Goal: Communication & Community: Answer question/provide support

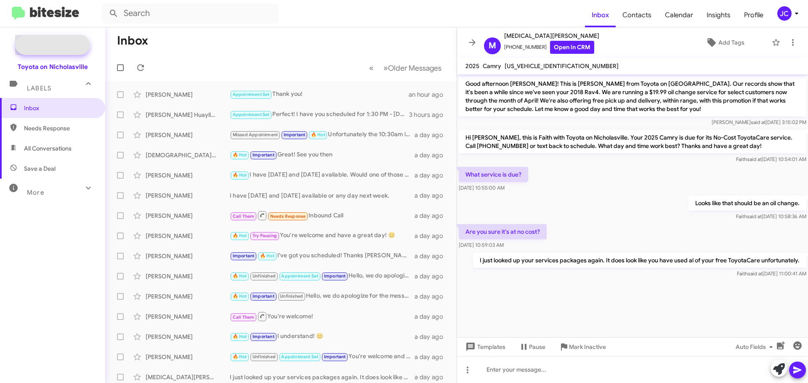
click at [40, 43] on span "New Campaign" at bounding box center [61, 45] width 43 height 8
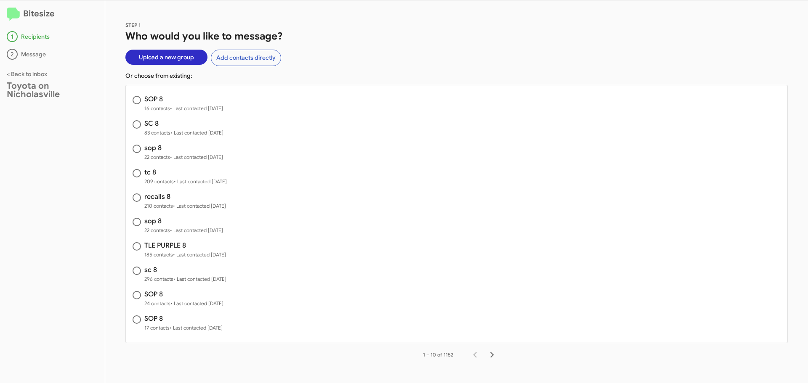
click at [154, 61] on span "Upload a new group" at bounding box center [166, 57] width 55 height 15
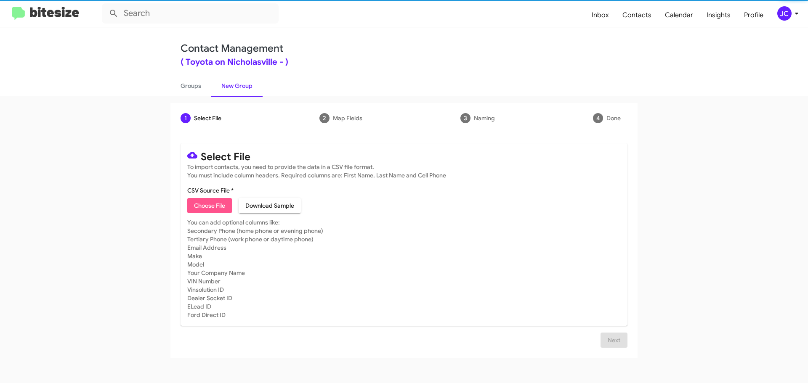
click at [215, 203] on span "Choose File" at bounding box center [209, 205] width 31 height 15
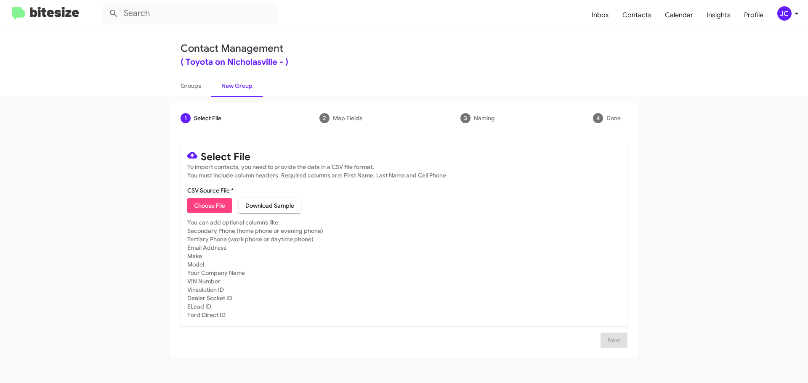
type input "SOP 9"
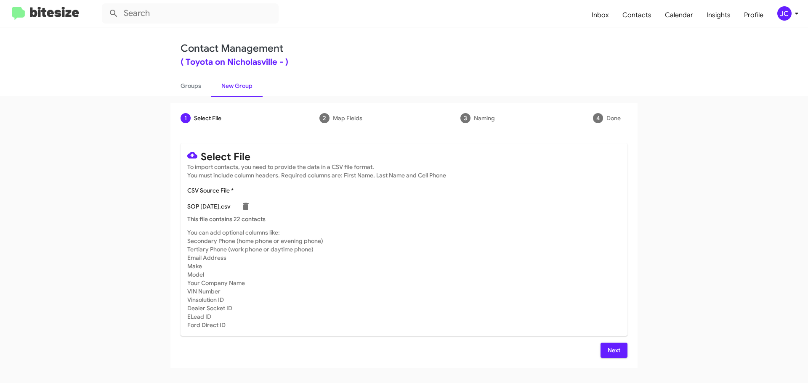
click at [620, 351] on span "Next" at bounding box center [613, 350] width 13 height 15
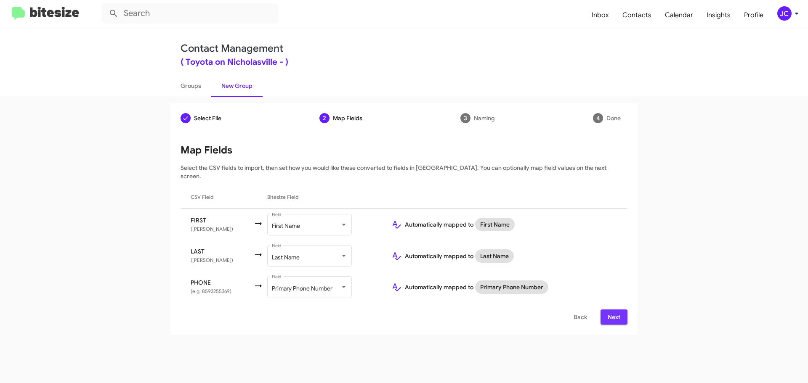
click at [617, 314] on span "Next" at bounding box center [613, 317] width 13 height 15
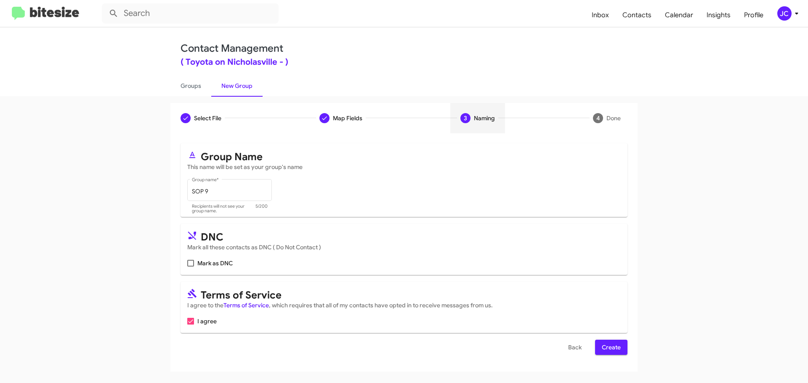
click at [605, 342] on span "Create" at bounding box center [611, 347] width 19 height 15
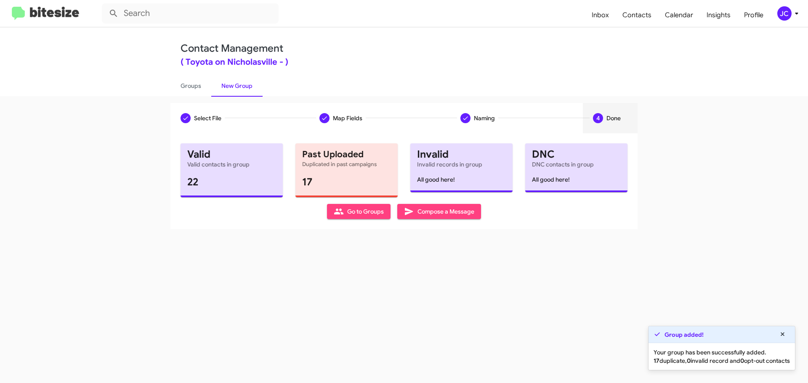
click at [448, 216] on span "Compose a Message" at bounding box center [439, 211] width 70 height 15
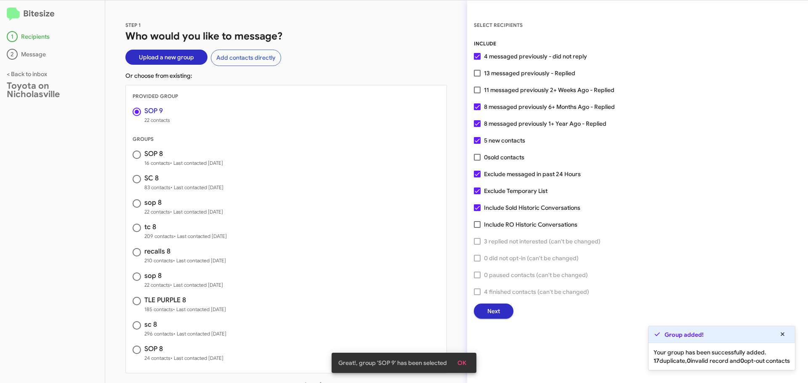
click at [476, 176] on span at bounding box center [477, 174] width 7 height 7
click at [477, 178] on input "Exclude messaged in past 24 Hours" at bounding box center [477, 178] width 0 height 0
checkbox input "false"
click at [501, 312] on button "Next" at bounding box center [494, 311] width 40 height 15
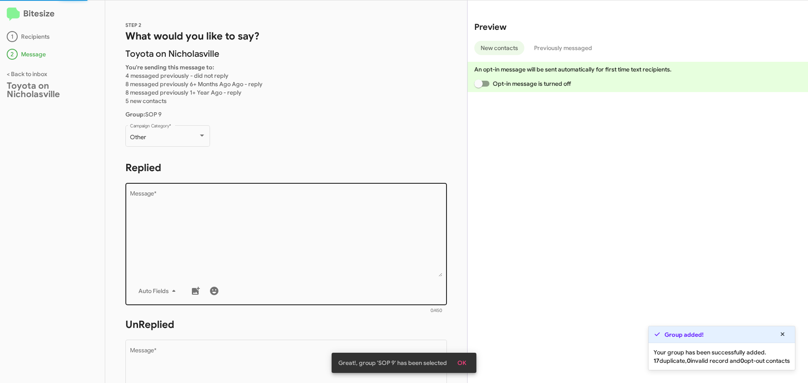
click at [314, 217] on textarea "Message *" at bounding box center [286, 234] width 313 height 86
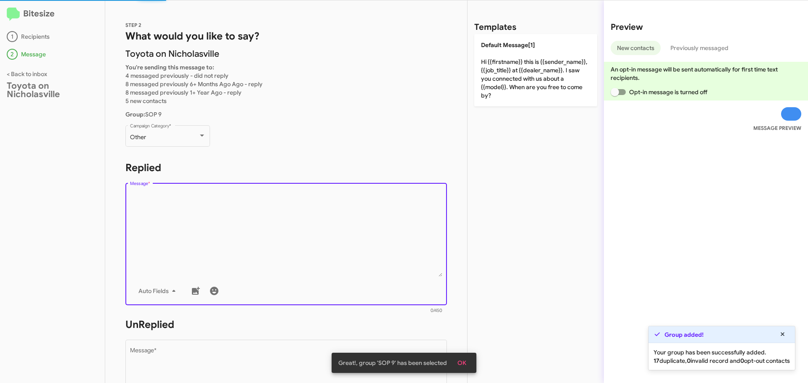
paste textarea "Hello {{firstname}}, this is [PERSON_NAME] with Toyota on Nicholasville. We rec…"
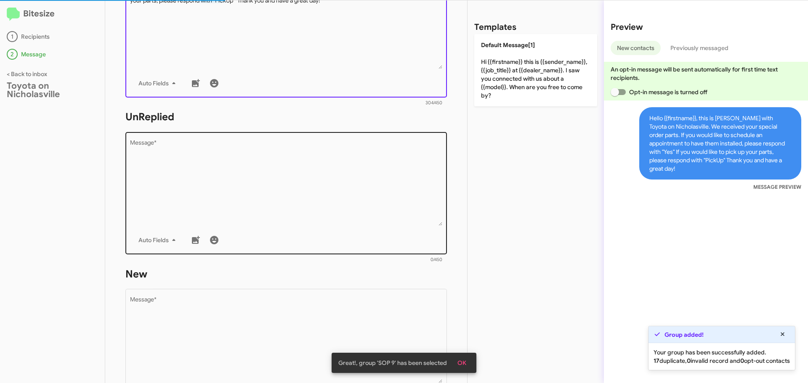
scroll to position [210, 0]
type textarea "Hello {{firstname}}, this is [PERSON_NAME] with Toyota on Nicholasville. We rec…"
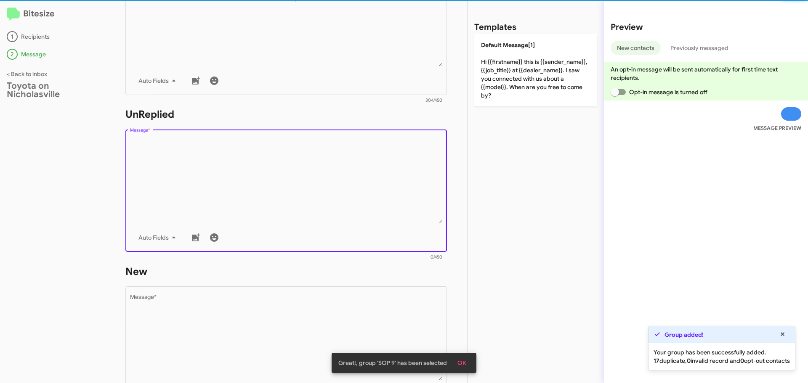
click at [252, 185] on textarea "Message *" at bounding box center [286, 181] width 313 height 86
paste textarea "Hello {{firstname}}, this is [PERSON_NAME] with Toyota on Nicholasville. We rec…"
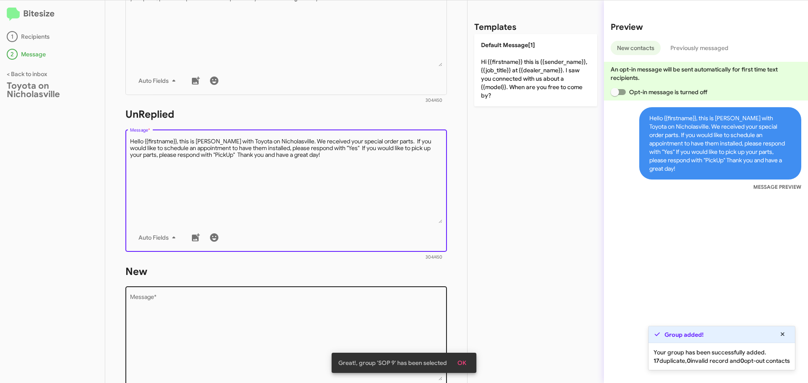
type textarea "Hello {{firstname}}, this is [PERSON_NAME] with Toyota on Nicholasville. We rec…"
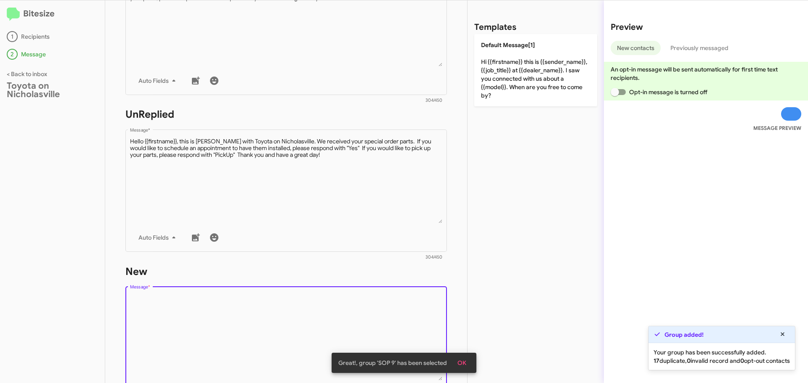
click at [223, 318] on textarea "Message *" at bounding box center [286, 338] width 313 height 86
paste textarea "Hello {{firstname}}, this is [PERSON_NAME] with Toyota on Nicholasville. We rec…"
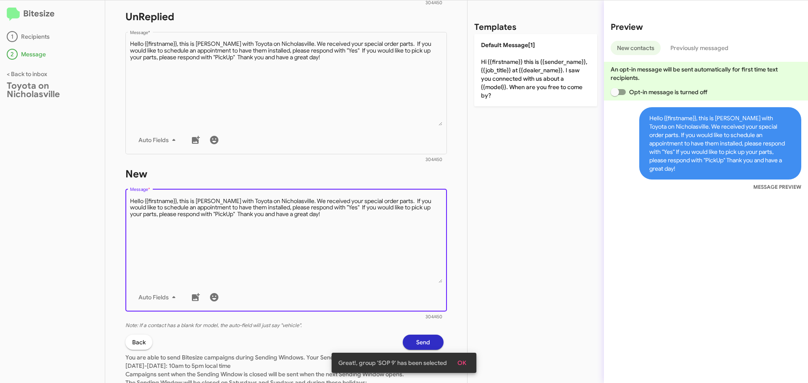
scroll to position [337, 0]
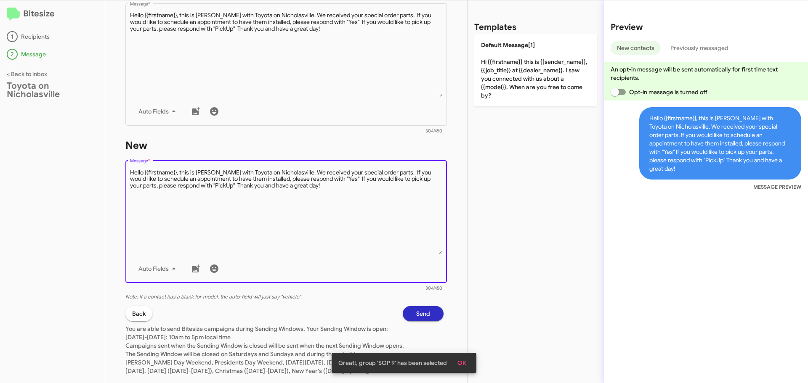
type textarea "Hello {{firstname}}, this is [PERSON_NAME] with Toyota on Nicholasville. We rec…"
click at [419, 316] on span "Send" at bounding box center [423, 313] width 14 height 15
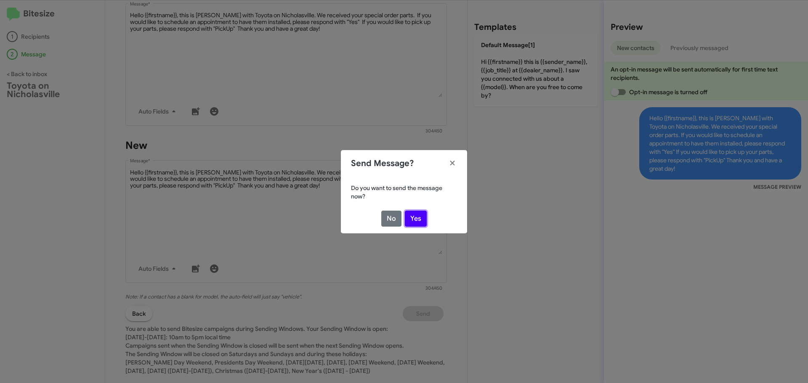
click at [411, 221] on button "Yes" at bounding box center [416, 219] width 22 height 16
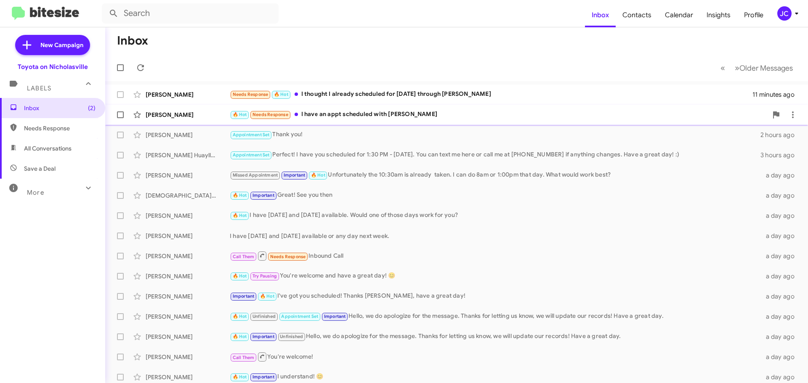
click at [195, 113] on div "[PERSON_NAME]" at bounding box center [188, 115] width 84 height 8
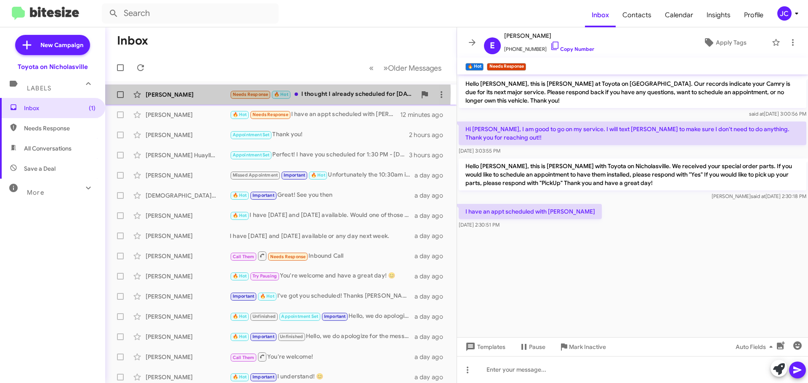
click at [178, 93] on div "[PERSON_NAME]" at bounding box center [188, 94] width 84 height 8
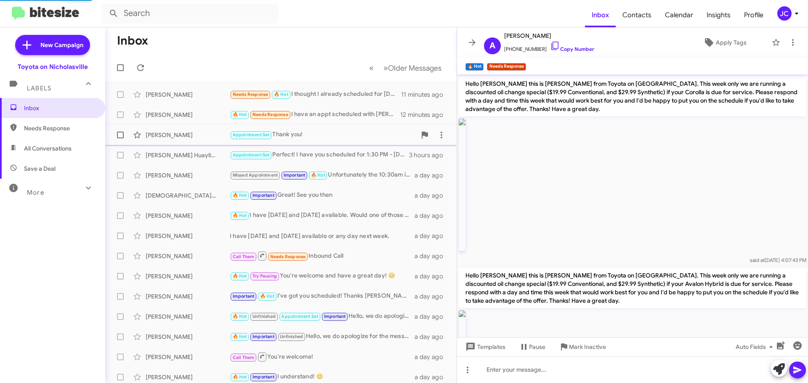
scroll to position [840, 0]
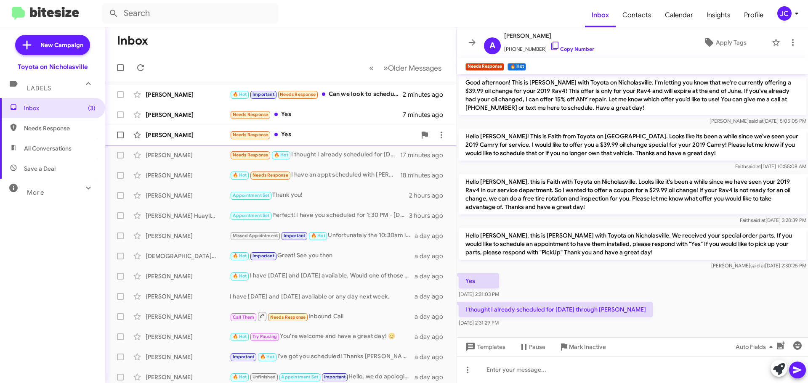
click at [181, 135] on div "[PERSON_NAME]" at bounding box center [188, 135] width 84 height 8
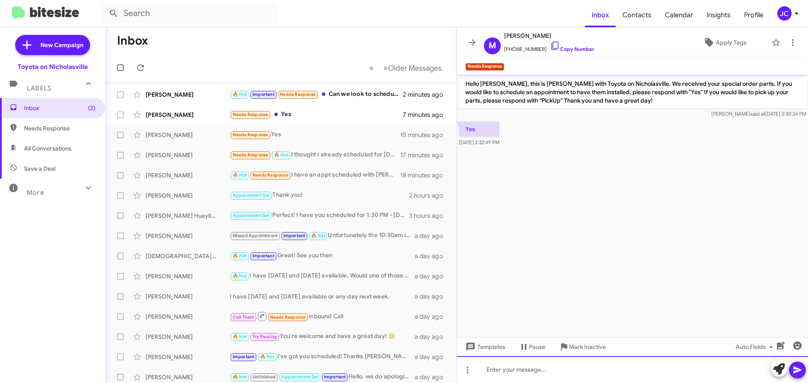
click at [541, 364] on div at bounding box center [632, 369] width 351 height 27
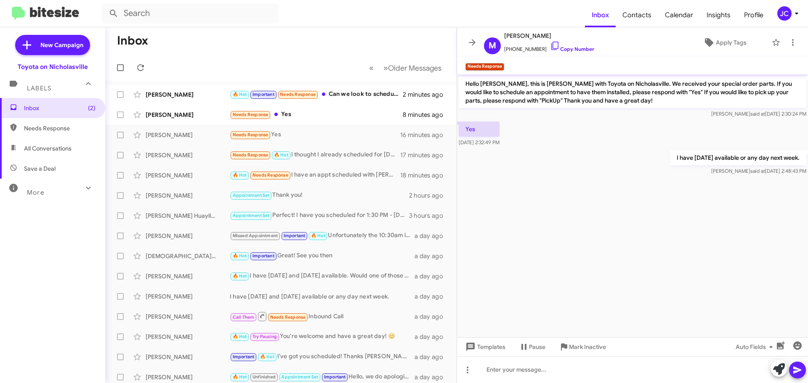
click at [705, 155] on p "I have [DATE] available or any day next week." at bounding box center [738, 157] width 136 height 15
copy p "I have [DATE] available or any day next week."
click at [173, 120] on div "[PERSON_NAME] Needs Response Yes 8 minutes ago" at bounding box center [281, 114] width 338 height 17
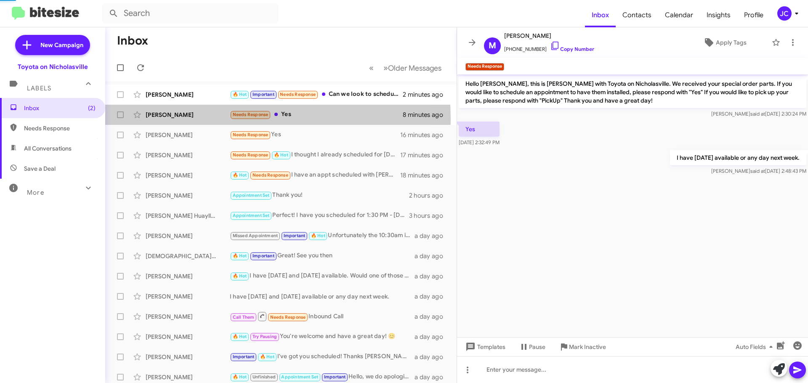
scroll to position [9, 0]
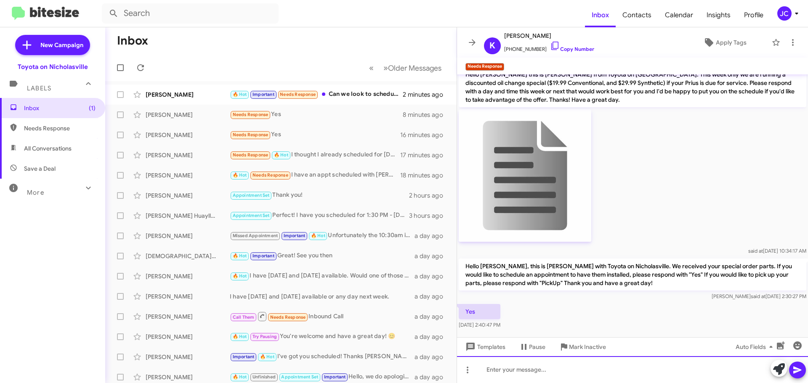
click at [519, 369] on div at bounding box center [632, 369] width 351 height 27
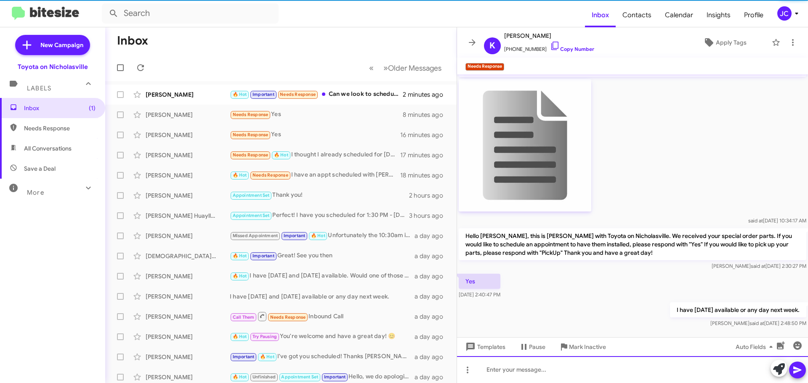
scroll to position [40, 0]
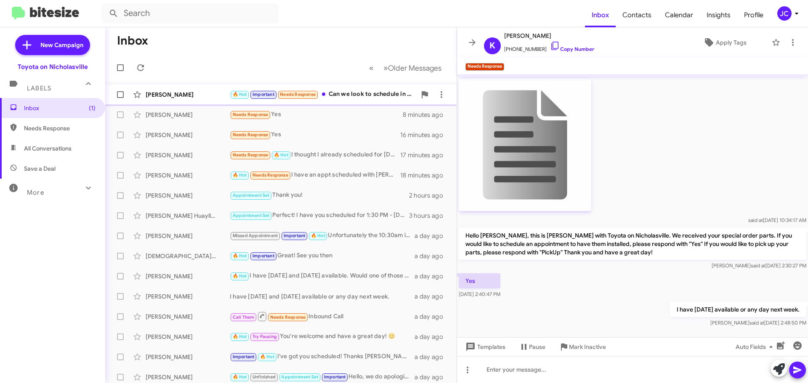
click at [181, 96] on div "[PERSON_NAME]" at bounding box center [188, 94] width 84 height 8
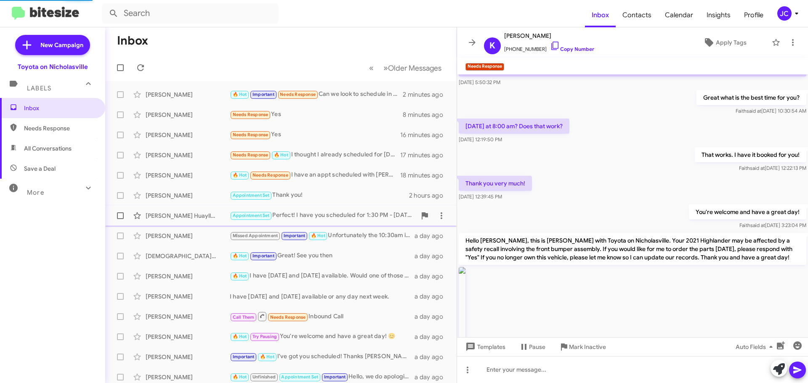
scroll to position [565, 0]
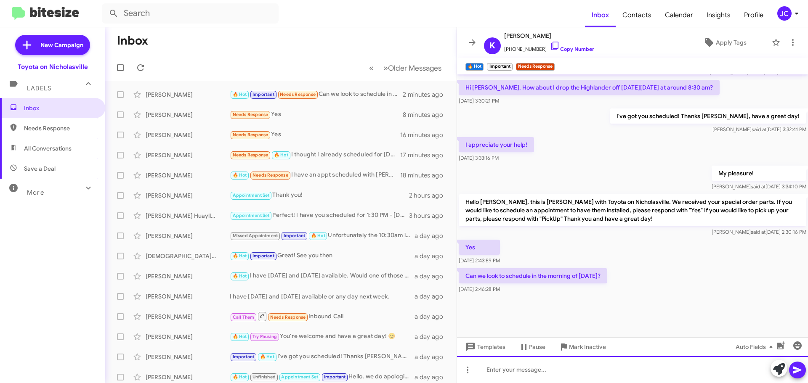
click at [536, 374] on div at bounding box center [632, 369] width 351 height 27
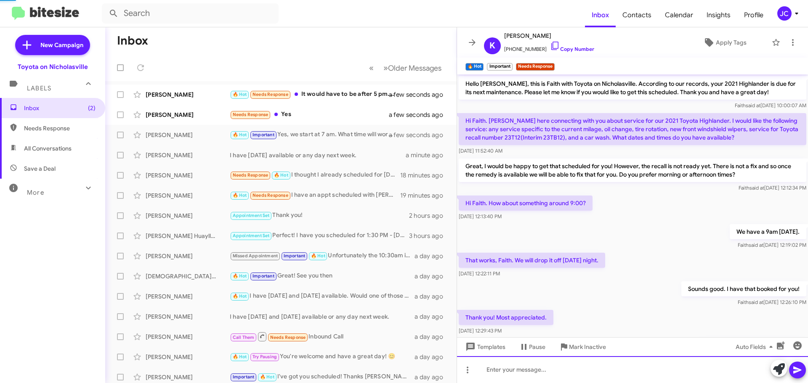
scroll to position [531, 0]
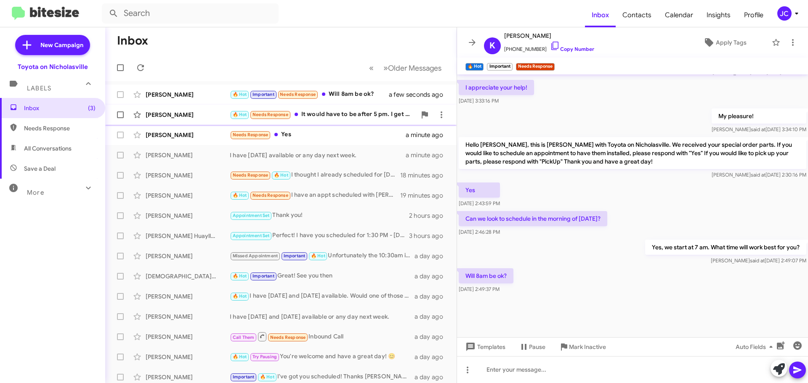
click at [155, 119] on div "[PERSON_NAME]" at bounding box center [188, 115] width 84 height 8
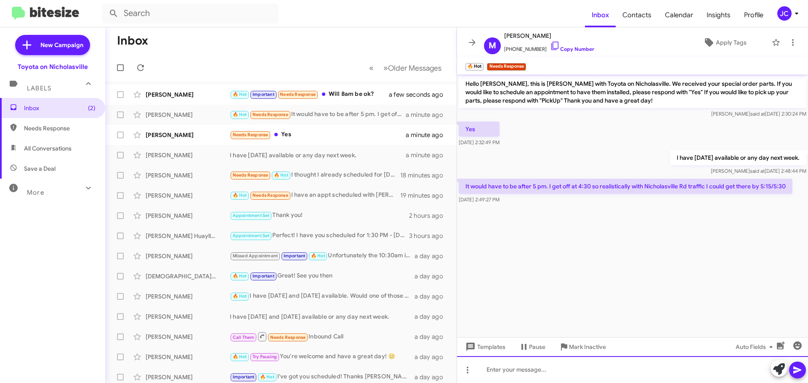
click at [532, 381] on div at bounding box center [632, 369] width 351 height 27
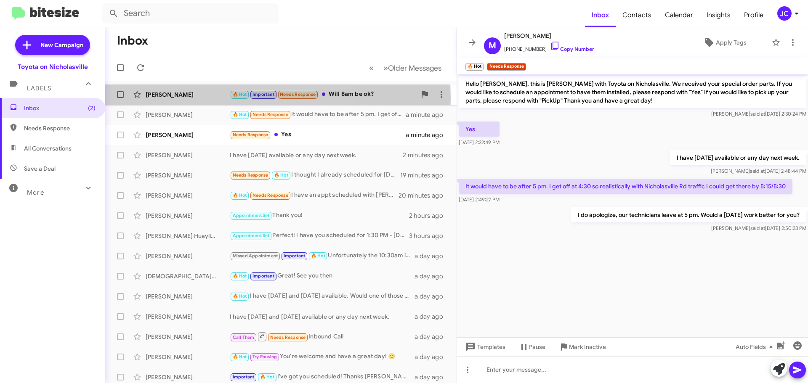
click at [189, 98] on div "[PERSON_NAME]" at bounding box center [188, 94] width 84 height 8
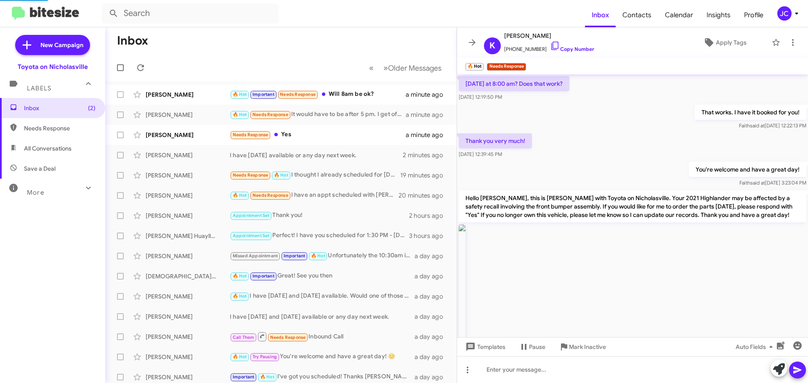
scroll to position [531, 0]
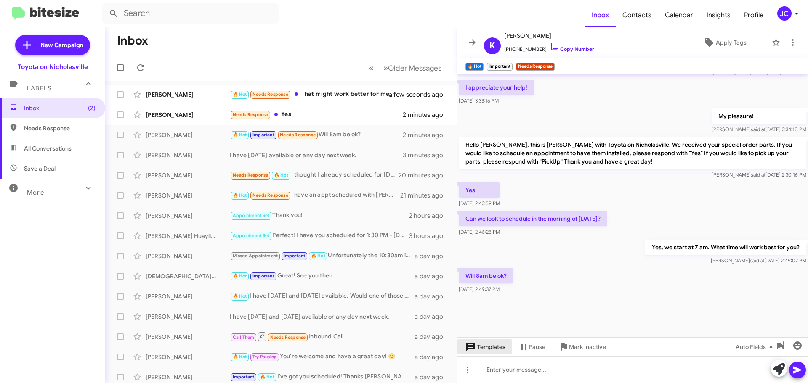
click at [501, 344] on span "Templates" at bounding box center [485, 346] width 42 height 15
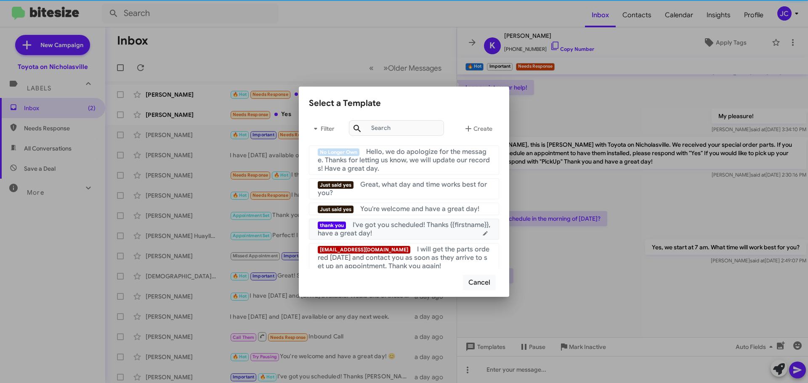
click at [417, 239] on mat-list-item "thank you I've got you scheduled! Thanks {{firstname}}, have a great day!" at bounding box center [404, 229] width 190 height 21
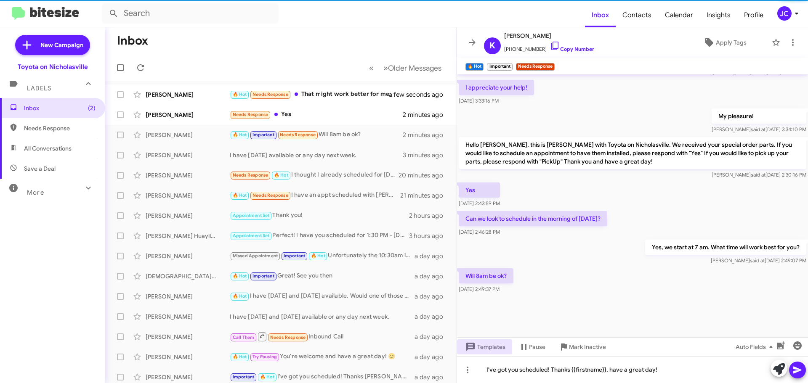
click at [798, 365] on span at bounding box center [797, 370] width 10 height 17
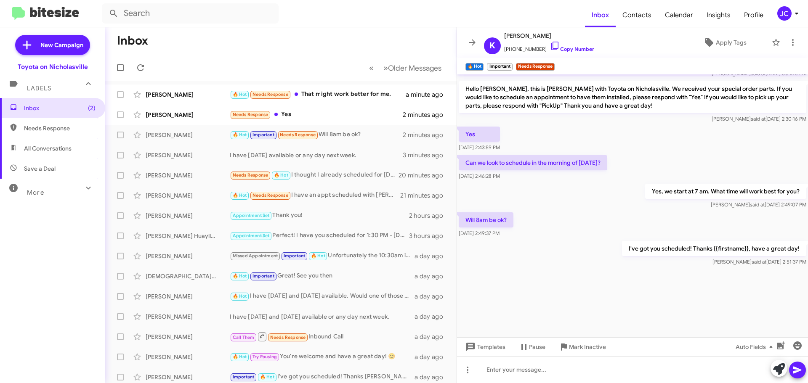
scroll to position [998, 0]
click at [180, 100] on div "[PERSON_NAME] 🔥 Hot Needs Response That might work better for me. a minute ago" at bounding box center [281, 94] width 338 height 17
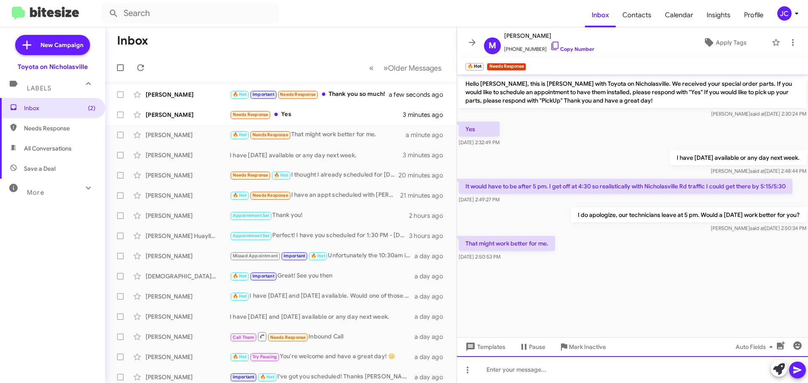
click at [650, 369] on div at bounding box center [632, 369] width 351 height 27
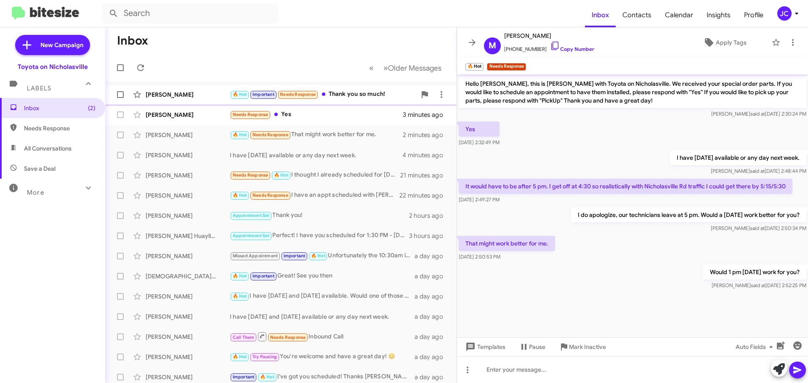
click at [184, 94] on div "[PERSON_NAME]" at bounding box center [188, 94] width 84 height 8
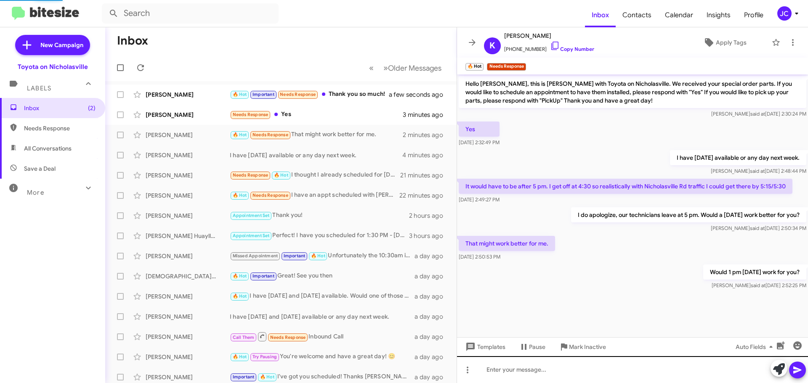
scroll to position [531, 0]
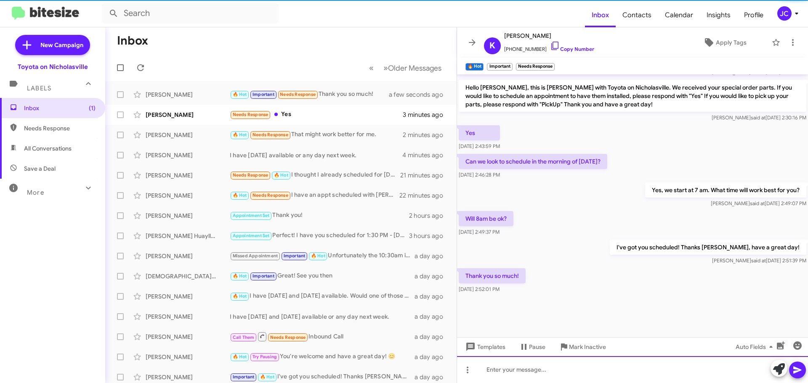
click at [540, 374] on div at bounding box center [632, 369] width 351 height 27
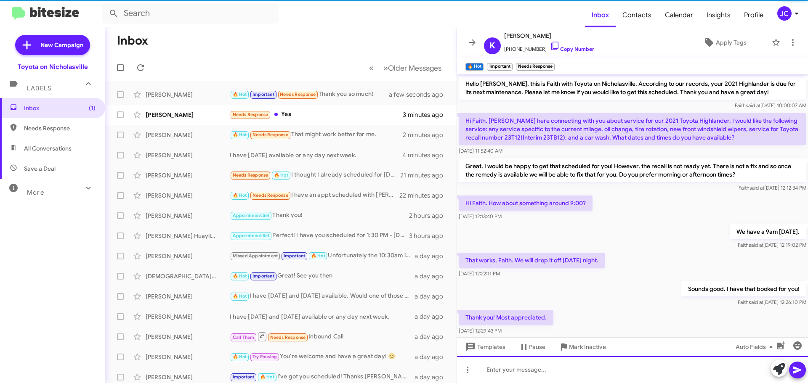
scroll to position [42, 0]
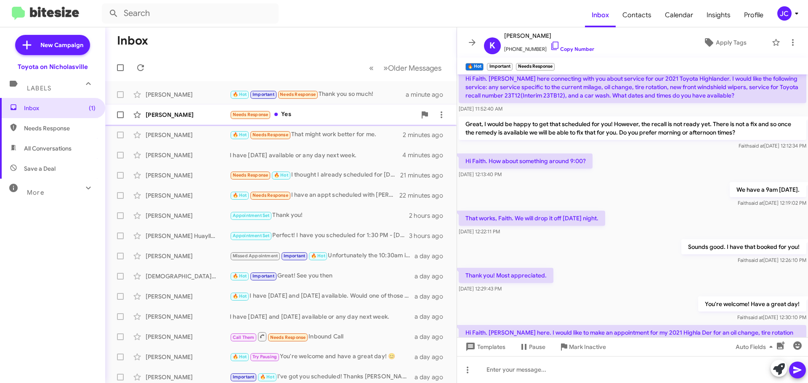
click at [156, 117] on div "[PERSON_NAME]" at bounding box center [188, 115] width 84 height 8
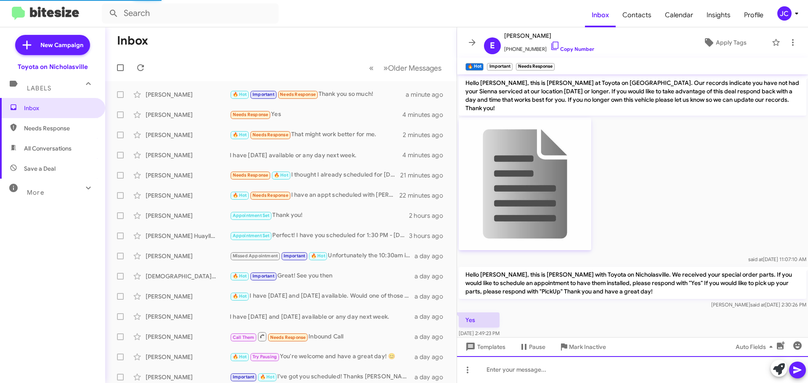
click at [565, 369] on div at bounding box center [632, 369] width 351 height 27
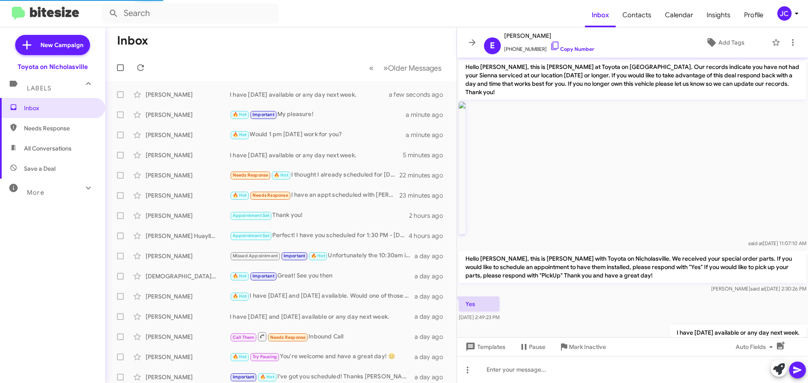
scroll to position [15, 0]
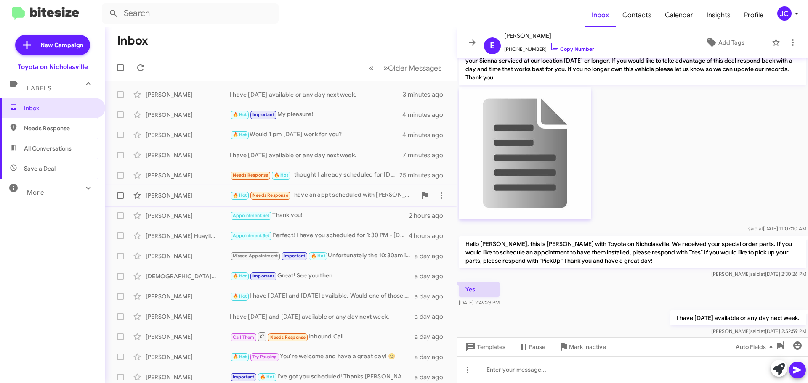
click at [185, 195] on div "[PERSON_NAME]" at bounding box center [188, 195] width 84 height 8
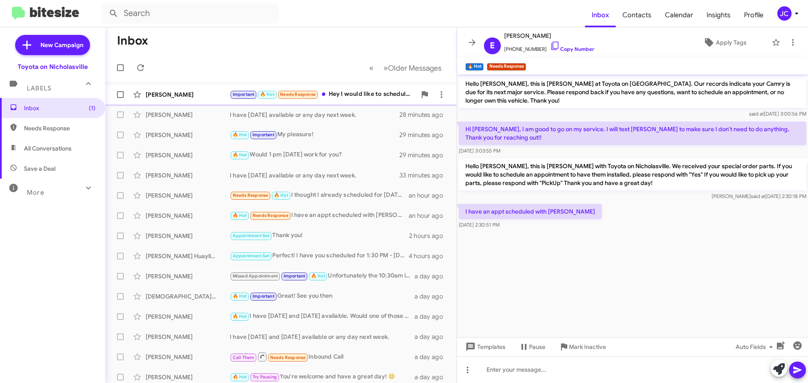
click at [177, 99] on div "Alexandra Boyle Important 🔥 Hot Needs Response Hey I would like to schedule an …" at bounding box center [281, 94] width 338 height 17
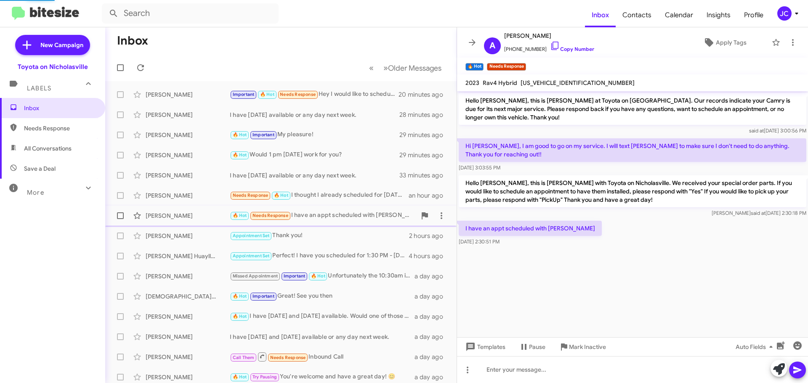
scroll to position [461, 0]
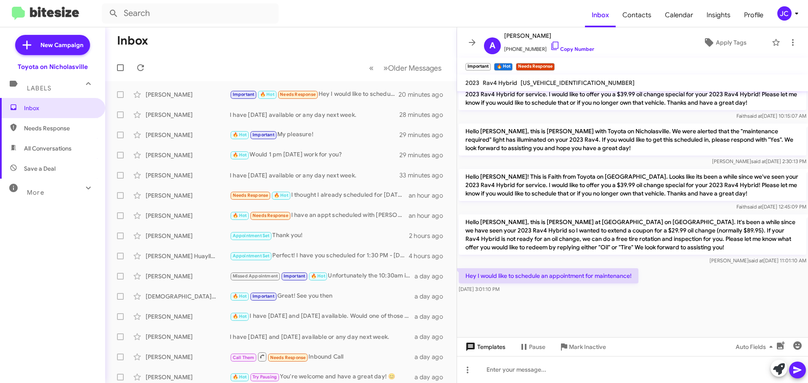
click at [499, 349] on span "Templates" at bounding box center [485, 346] width 42 height 15
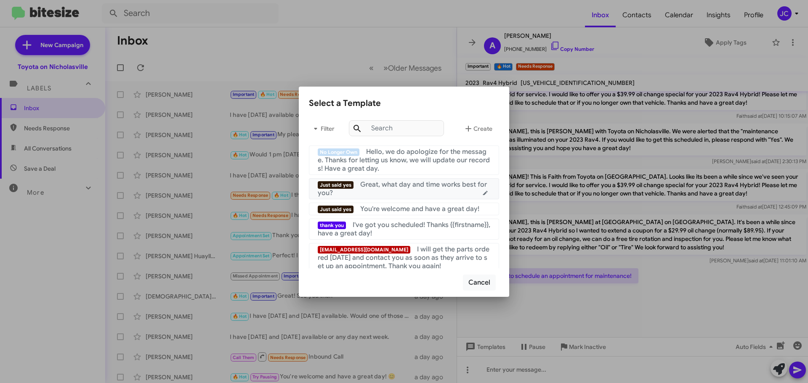
click at [409, 194] on div "Just said yes Great, what day and time works best for you?" at bounding box center [404, 188] width 172 height 17
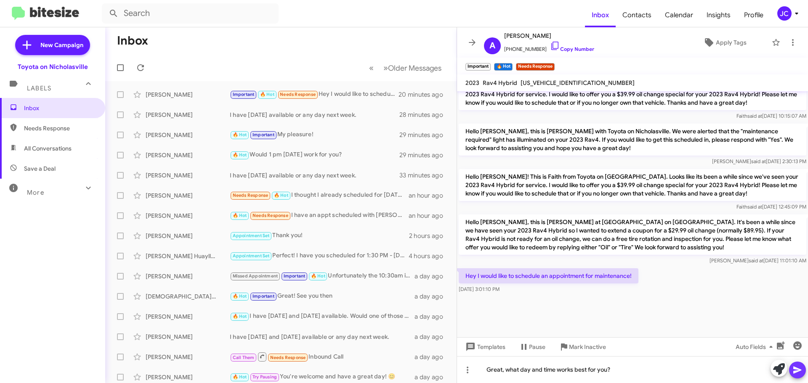
click at [794, 371] on icon at bounding box center [797, 370] width 10 height 10
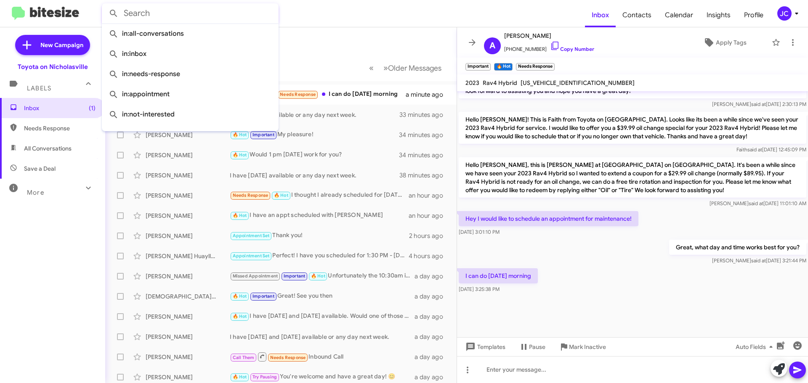
click at [161, 17] on input "text" at bounding box center [190, 13] width 177 height 20
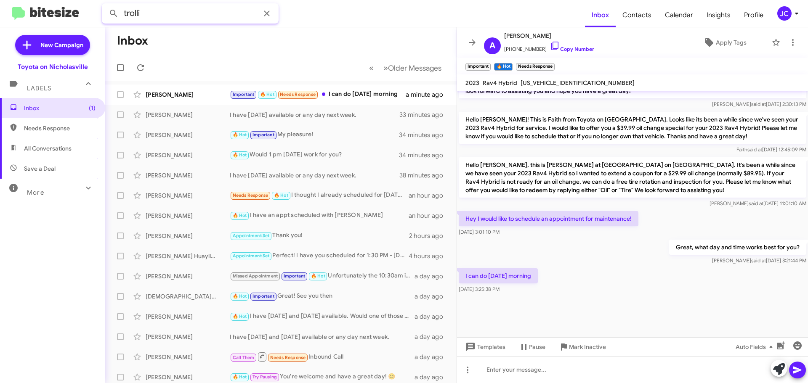
type input "trolli"
click at [105, 5] on button at bounding box center [113, 13] width 17 height 17
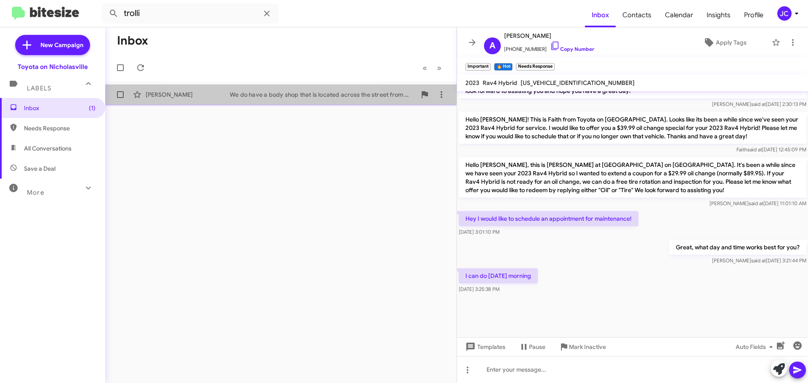
click at [258, 97] on div "We do have a body shop that is located across the street from us. It is called …" at bounding box center [323, 94] width 186 height 8
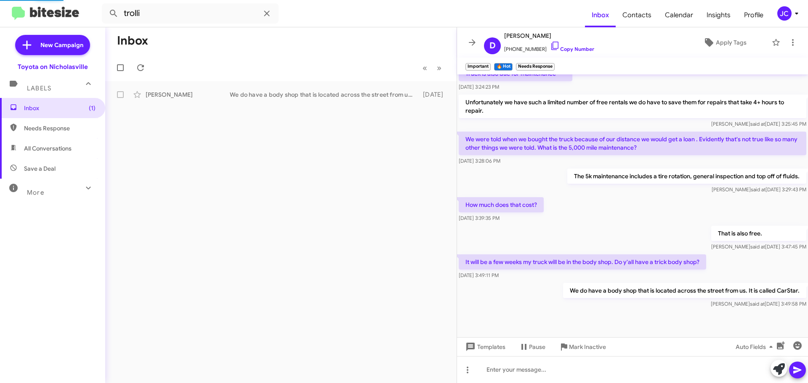
scroll to position [300, 0]
click at [58, 107] on span "Inbox (1)" at bounding box center [60, 108] width 72 height 8
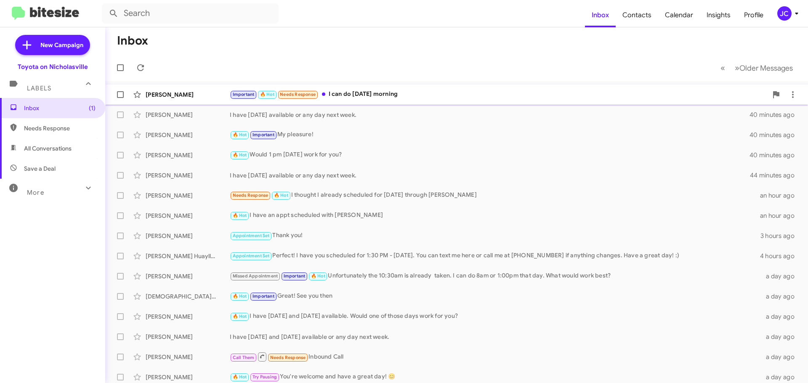
click at [181, 97] on div "Alexandra Boyle" at bounding box center [188, 94] width 84 height 8
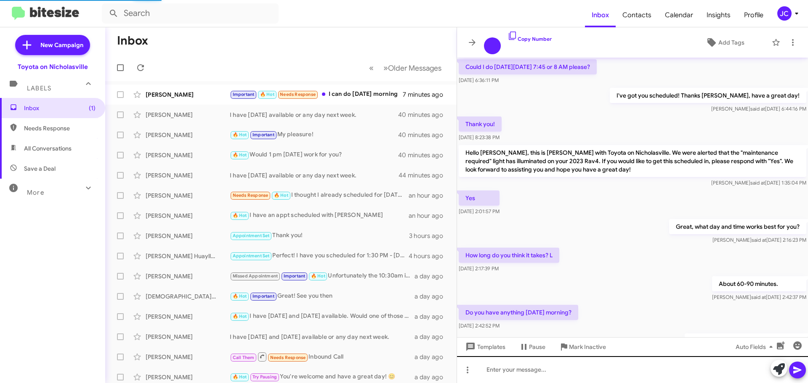
scroll to position [427, 0]
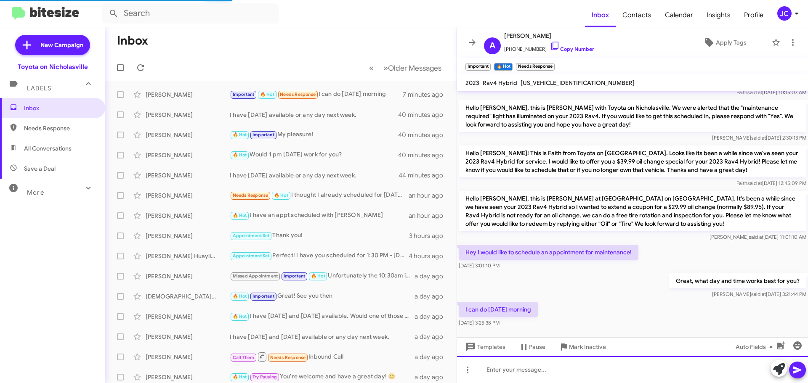
click at [501, 372] on div at bounding box center [632, 369] width 351 height 27
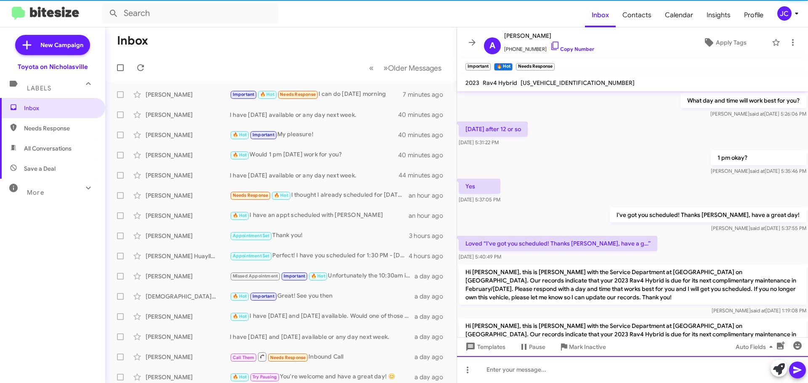
scroll to position [42, 0]
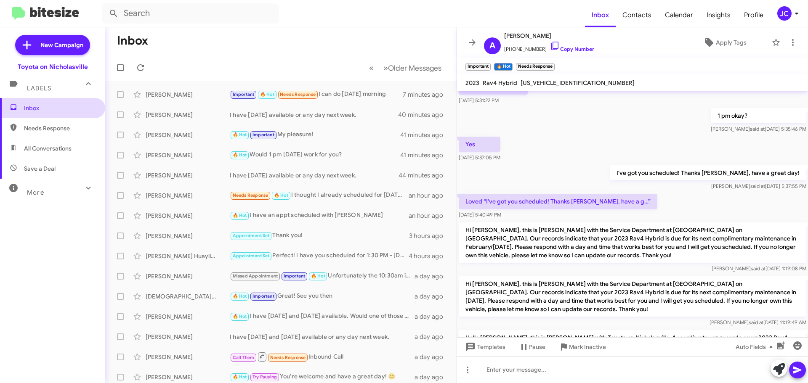
click at [21, 108] on span "Inbox" at bounding box center [52, 108] width 105 height 20
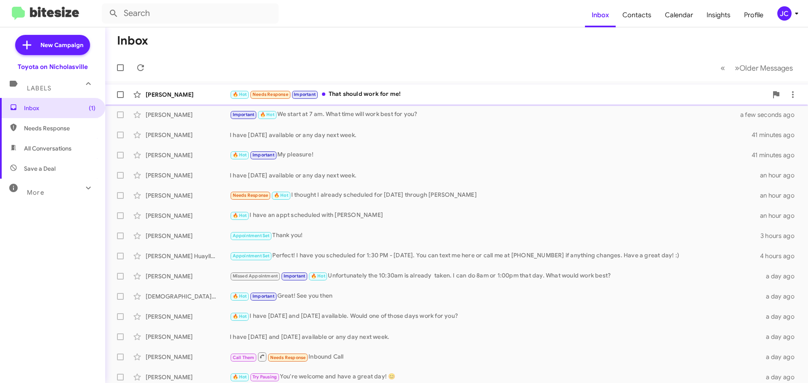
drag, startPoint x: 211, startPoint y: 95, endPoint x: 200, endPoint y: 93, distance: 11.5
click at [211, 95] on div "[PERSON_NAME]" at bounding box center [188, 94] width 84 height 8
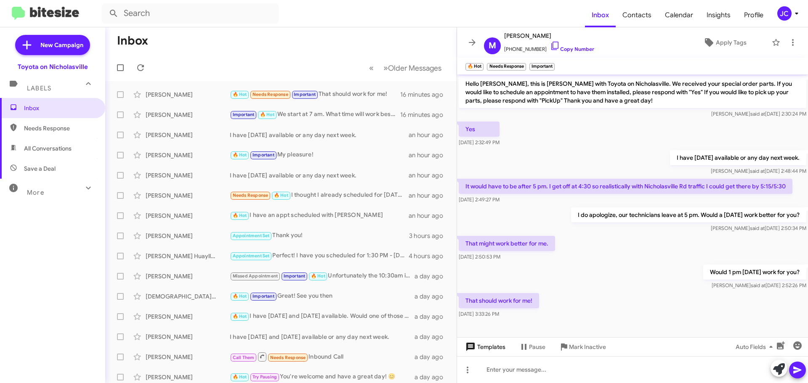
click at [488, 346] on span "Templates" at bounding box center [485, 346] width 42 height 15
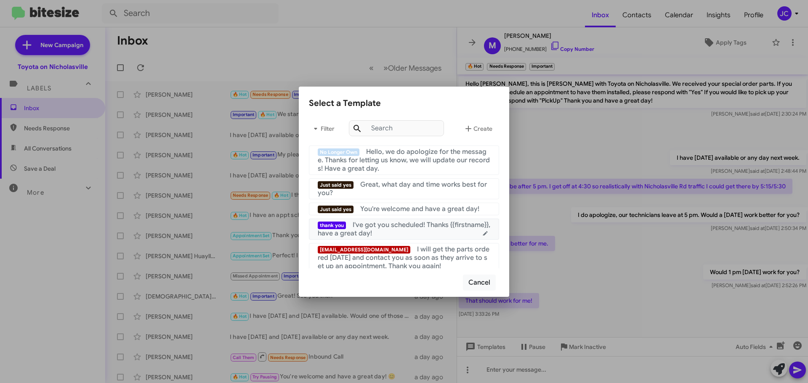
click at [385, 225] on span "I've got you scheduled! Thanks {{firstname}}, have a great day!" at bounding box center [404, 229] width 172 height 17
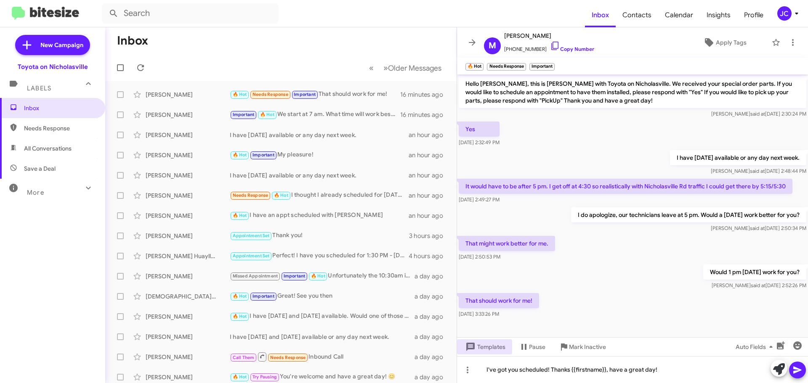
click at [798, 371] on icon at bounding box center [797, 370] width 8 height 7
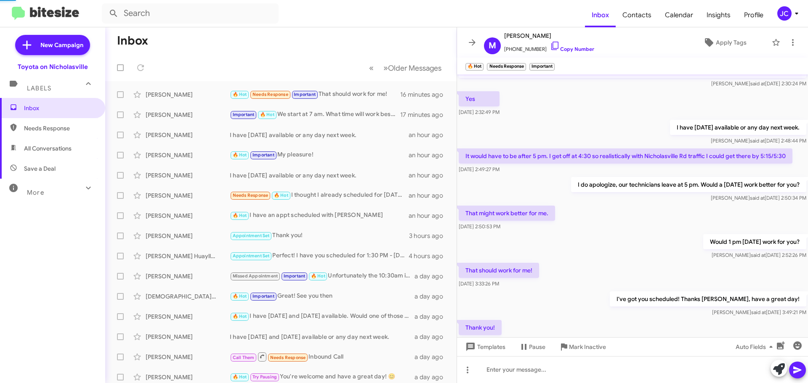
scroll to position [61, 0]
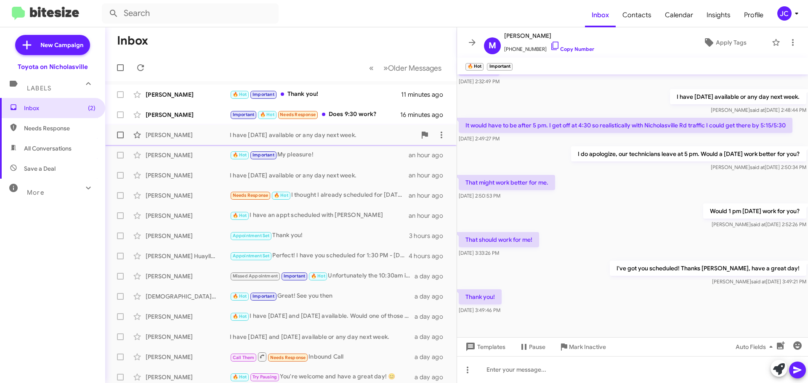
drag, startPoint x: 177, startPoint y: 116, endPoint x: 128, endPoint y: 125, distance: 49.3
click at [177, 116] on div "Alexandra Boyle" at bounding box center [188, 115] width 84 height 8
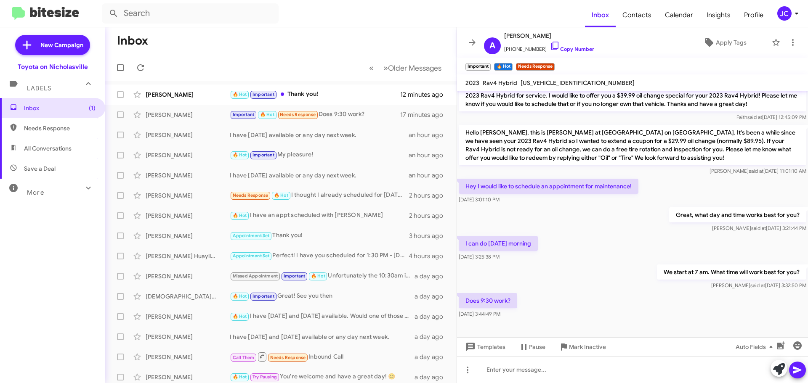
scroll to position [186, 0]
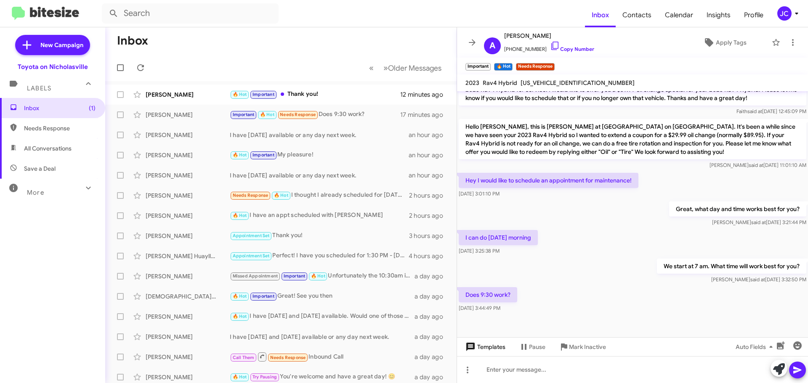
click at [487, 348] on span "Templates" at bounding box center [485, 346] width 42 height 15
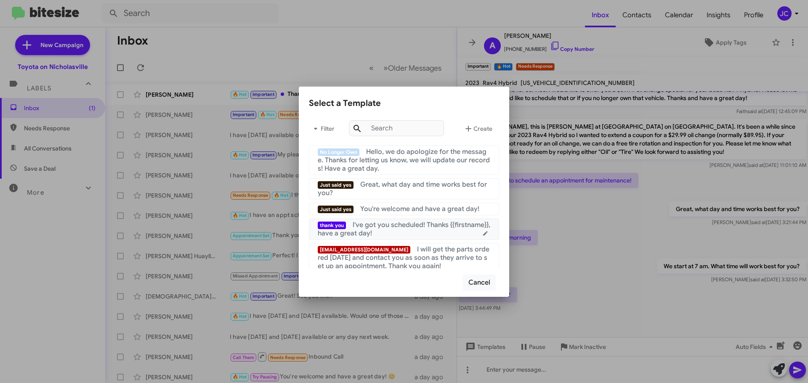
click at [383, 221] on span "I've got you scheduled! Thanks {{firstname}}, have a great day!" at bounding box center [404, 229] width 172 height 17
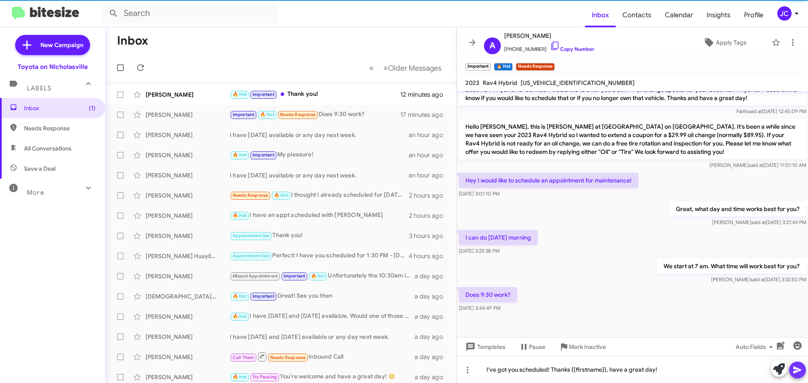
click at [800, 374] on icon at bounding box center [797, 370] width 10 height 10
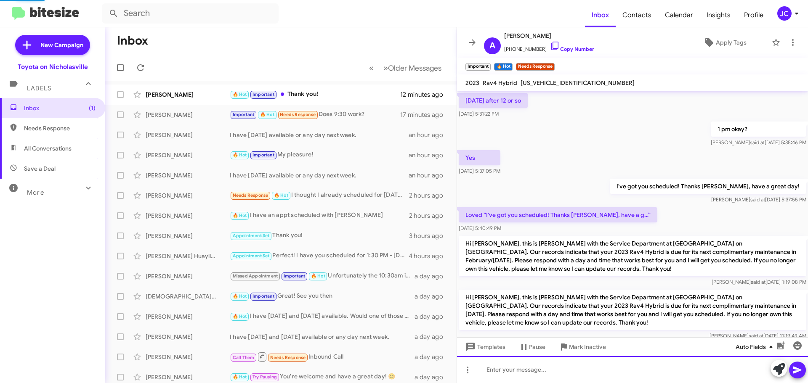
scroll to position [42, 0]
